Goal: Find specific page/section: Find specific page/section

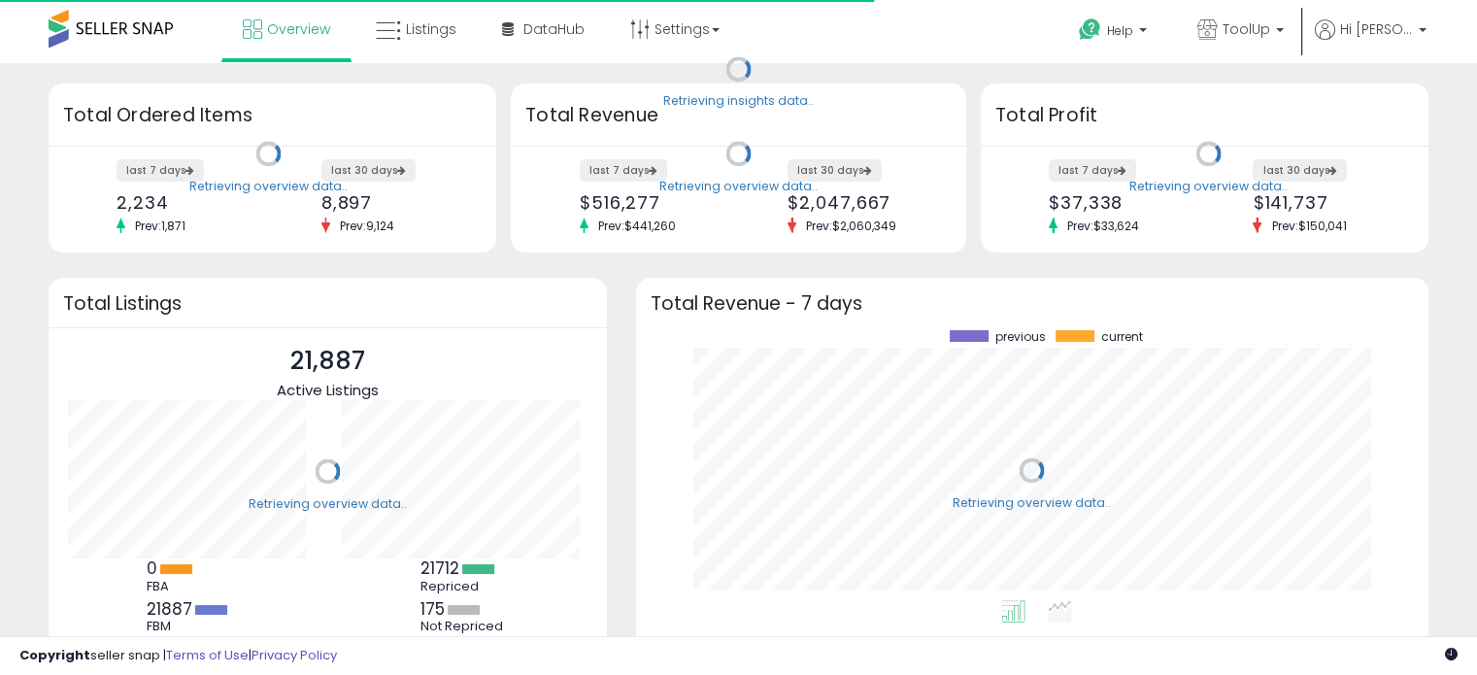
scroll to position [269, 753]
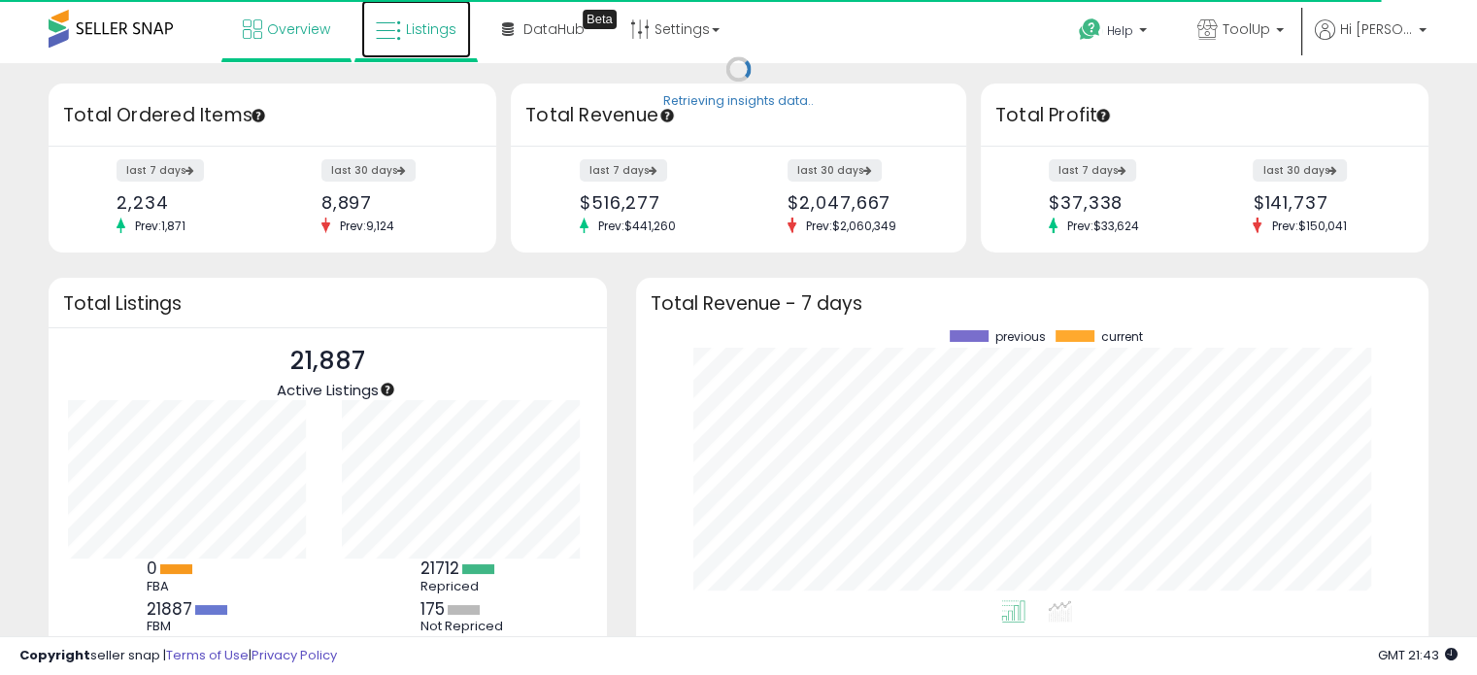
click at [409, 28] on span "Listings" at bounding box center [431, 28] width 50 height 19
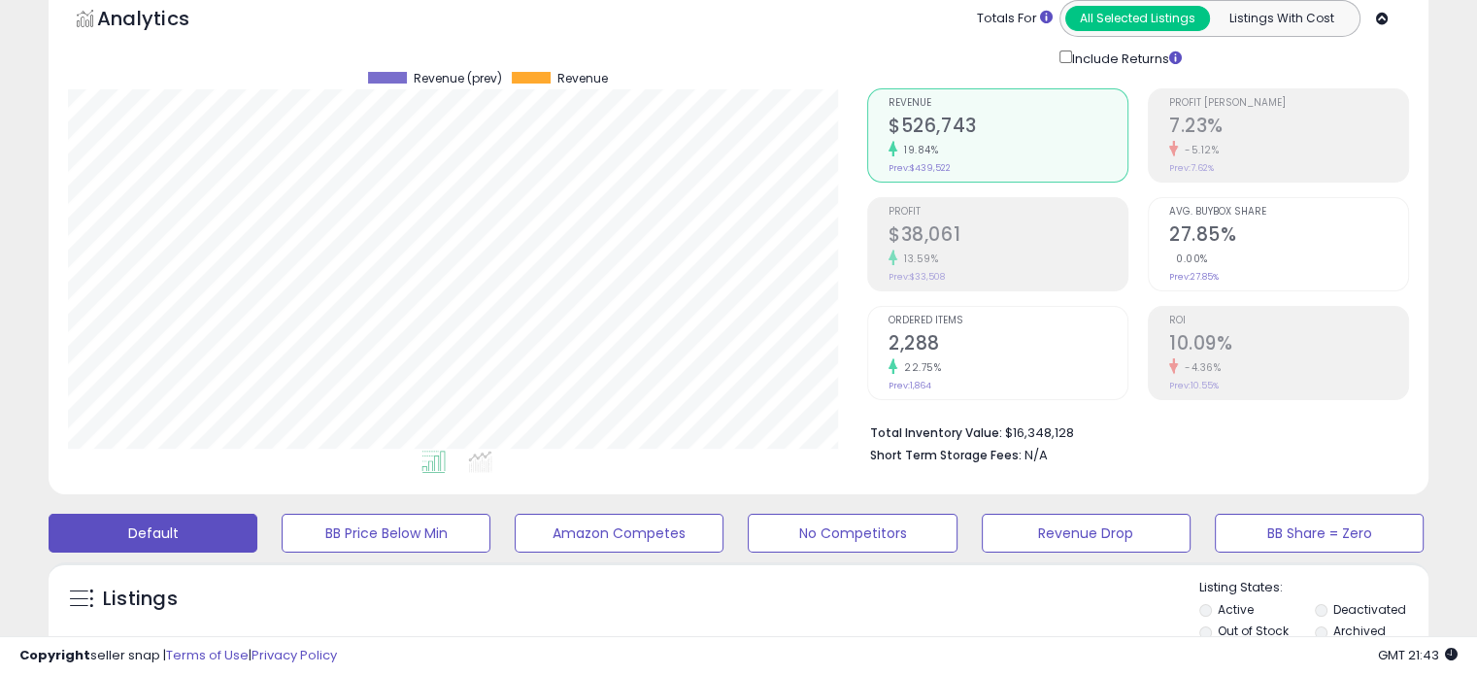
scroll to position [291, 0]
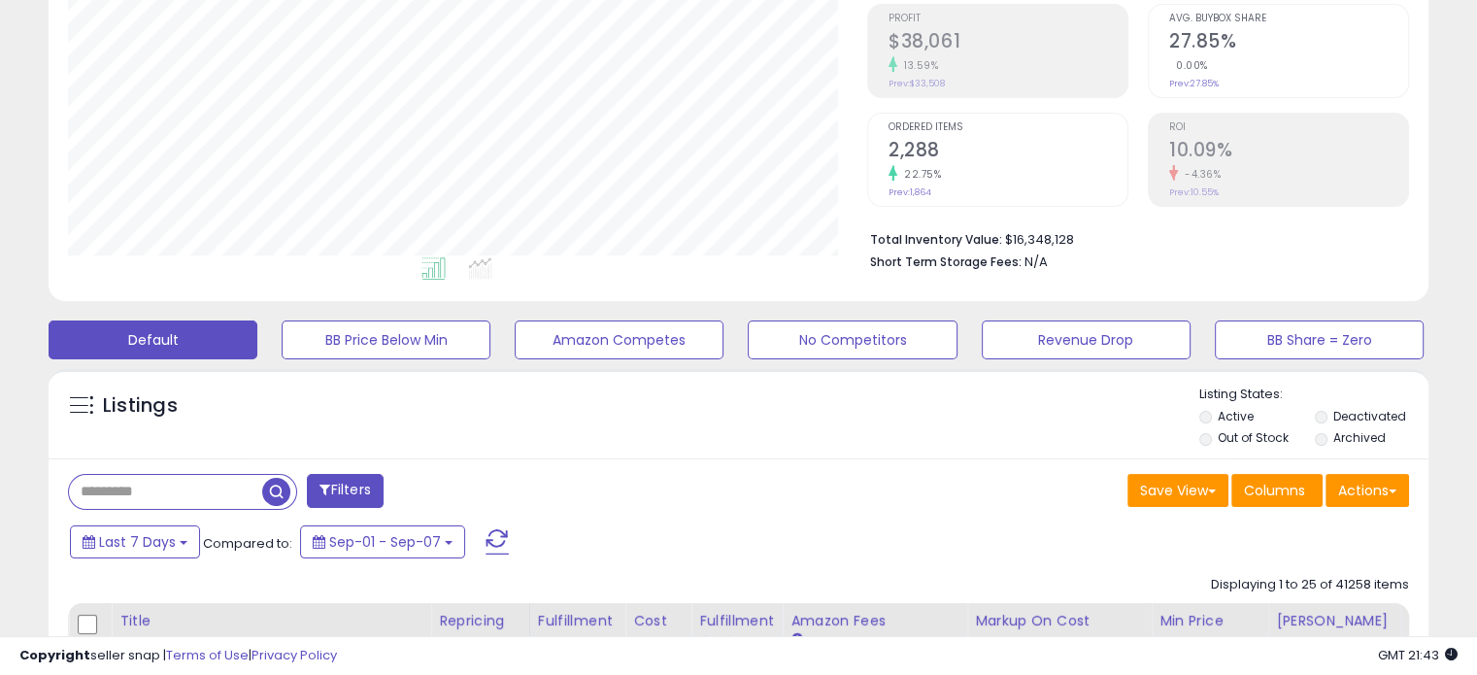
click at [225, 495] on input "text" at bounding box center [165, 492] width 193 height 34
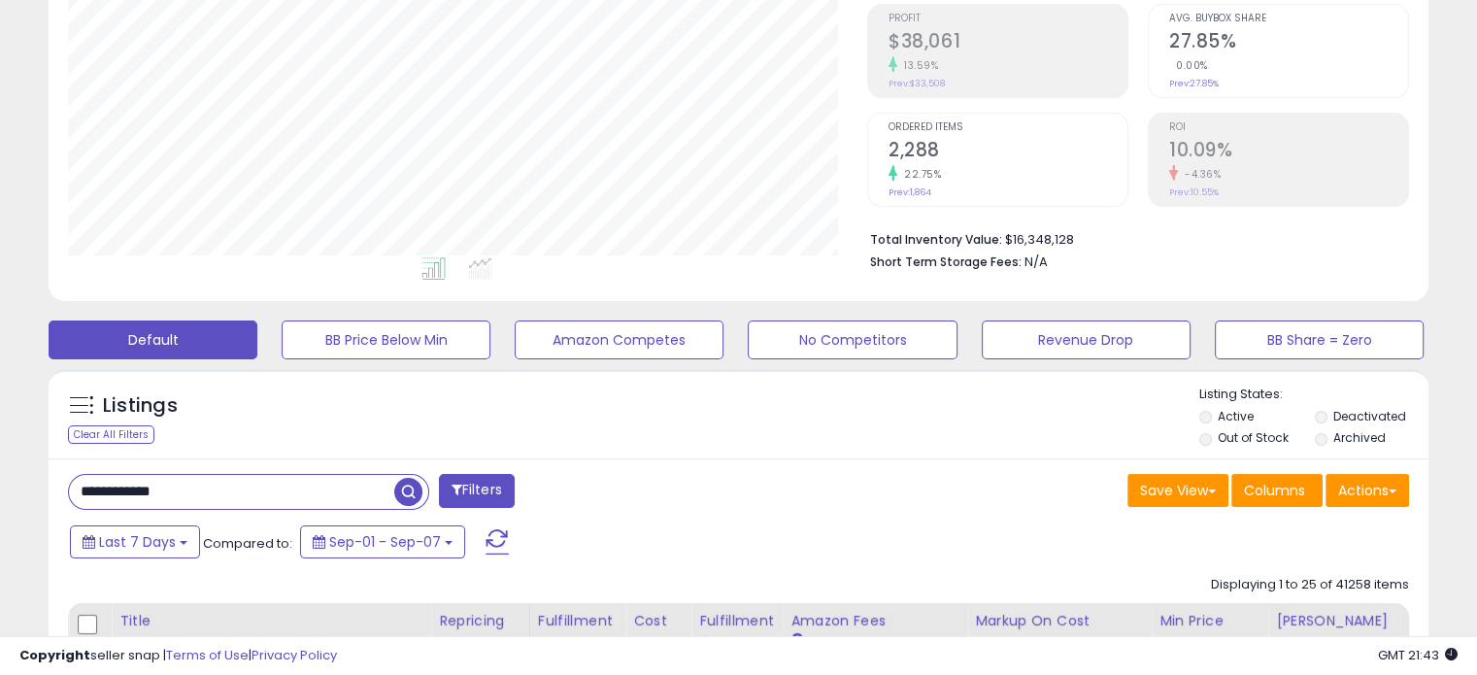
type input "**********"
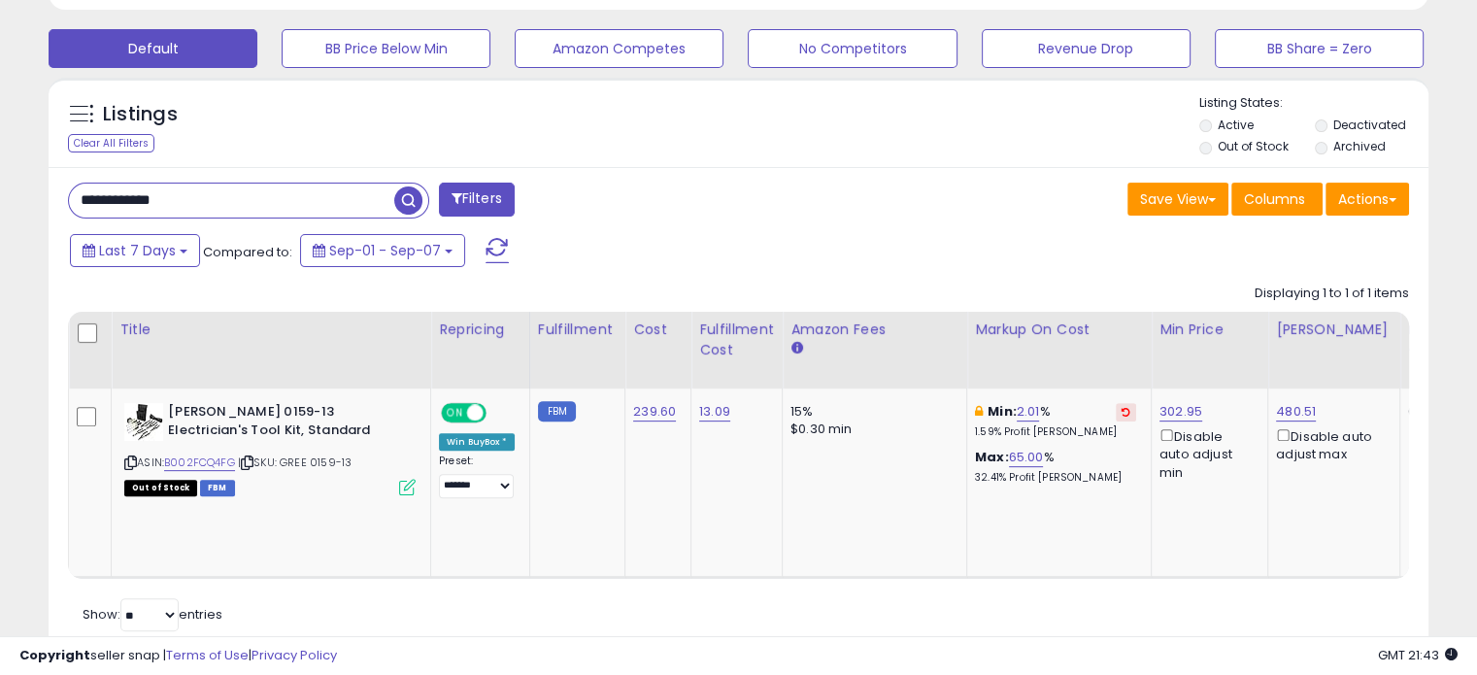
click at [823, 259] on div "Last 7 Days Compared to: Sep-01 - Sep-07" at bounding box center [568, 253] width 1006 height 44
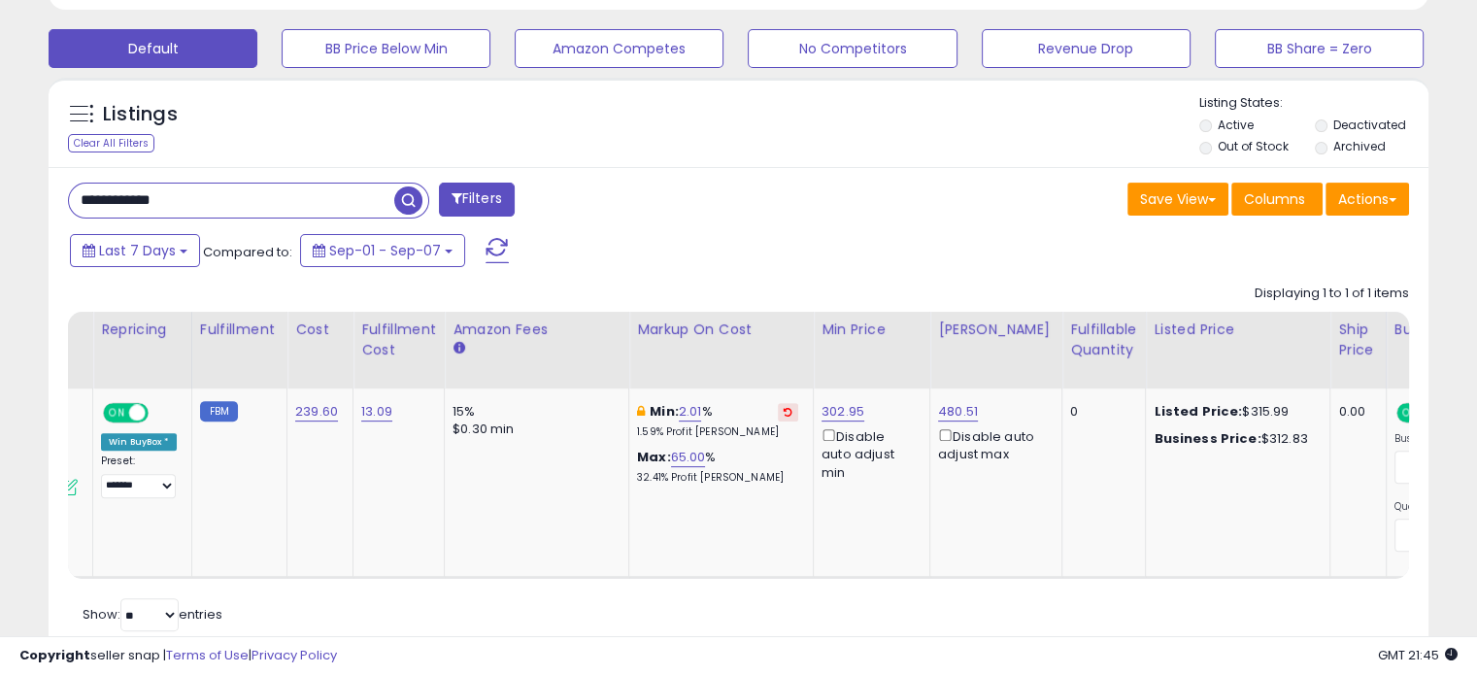
scroll to position [0, 339]
click at [745, 143] on div "Listings Clear All Filters Listing States:" at bounding box center [738, 127] width 1379 height 66
